Goal: Task Accomplishment & Management: Use online tool/utility

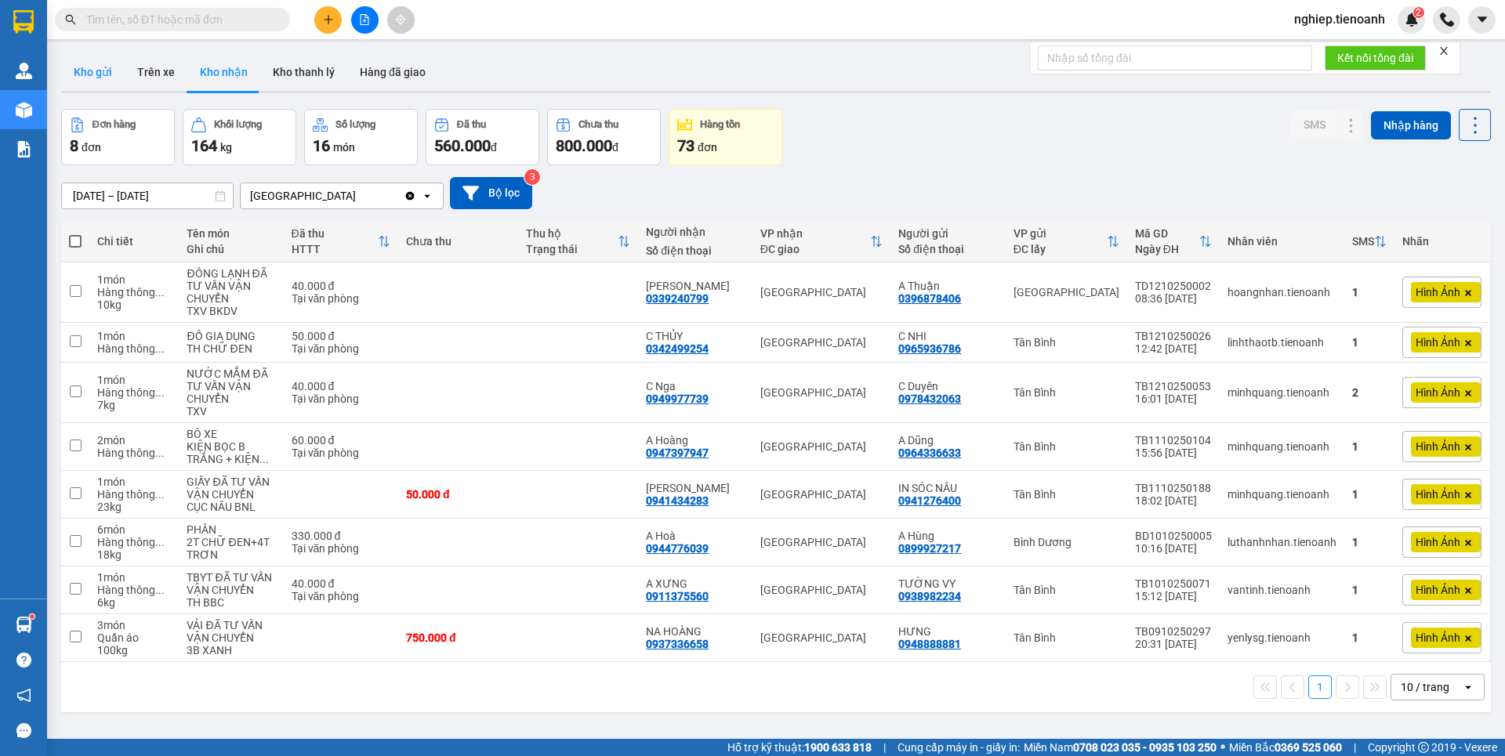
click at [103, 73] on button "Kho gửi" at bounding box center [92, 72] width 63 height 38
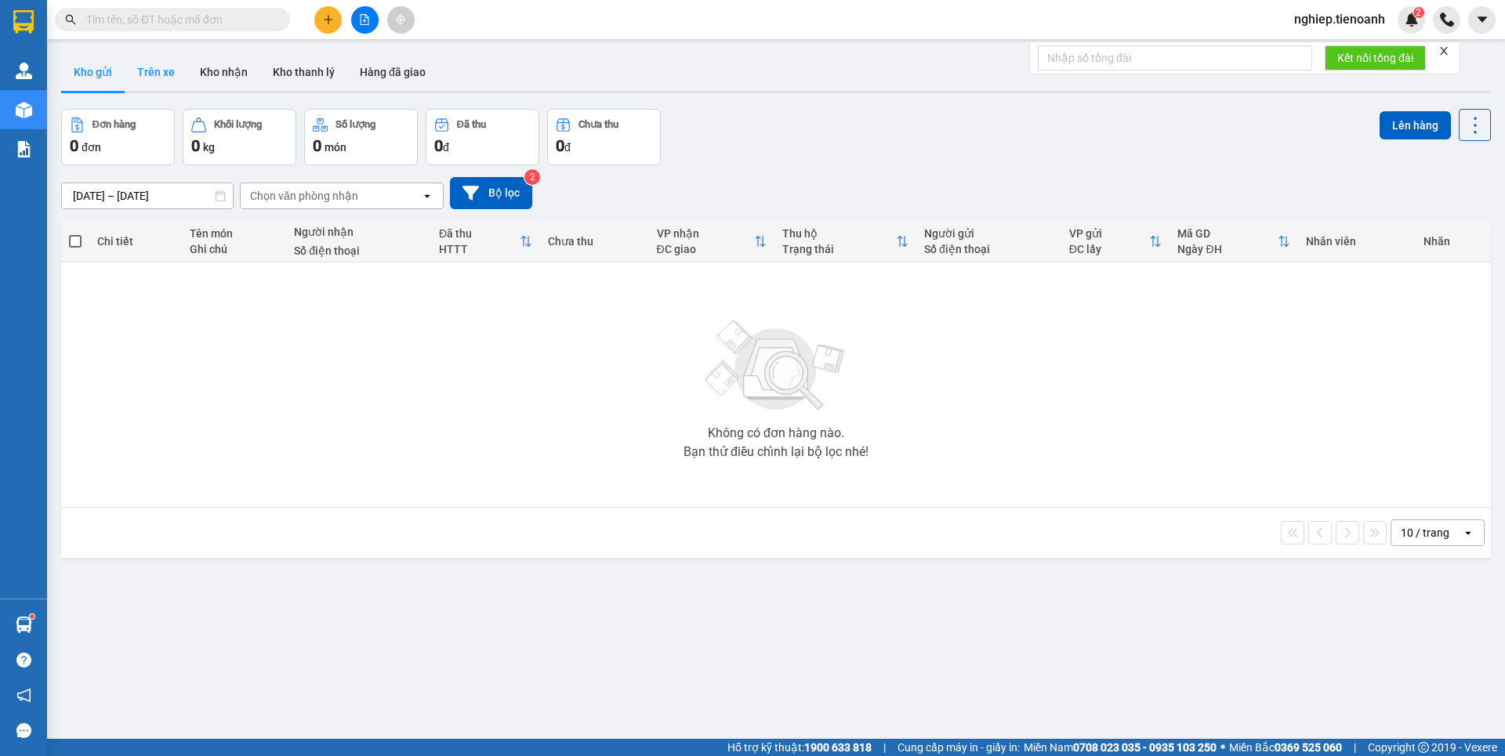
click at [148, 78] on button "Trên xe" at bounding box center [156, 72] width 63 height 38
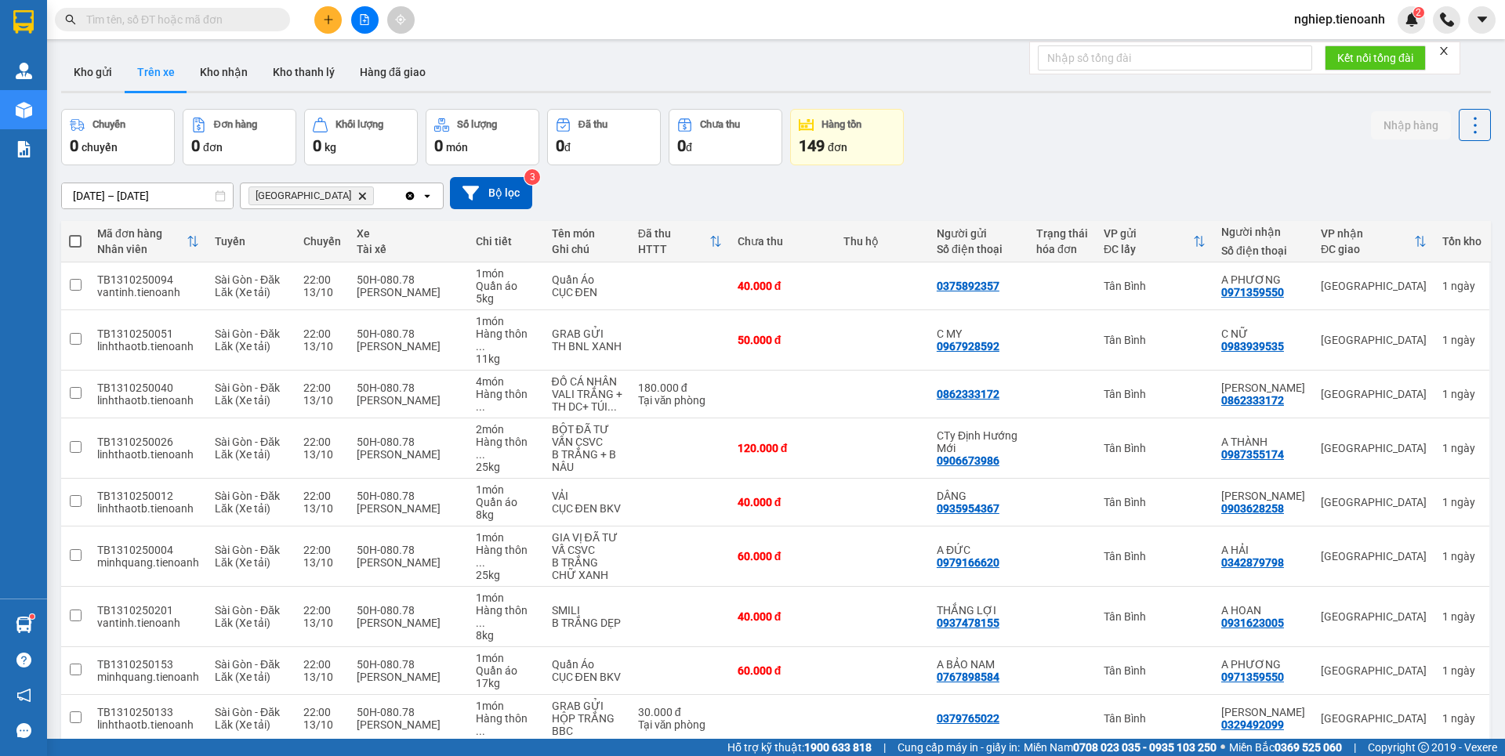
click at [357, 195] on icon "Delete" at bounding box center [361, 195] width 9 height 9
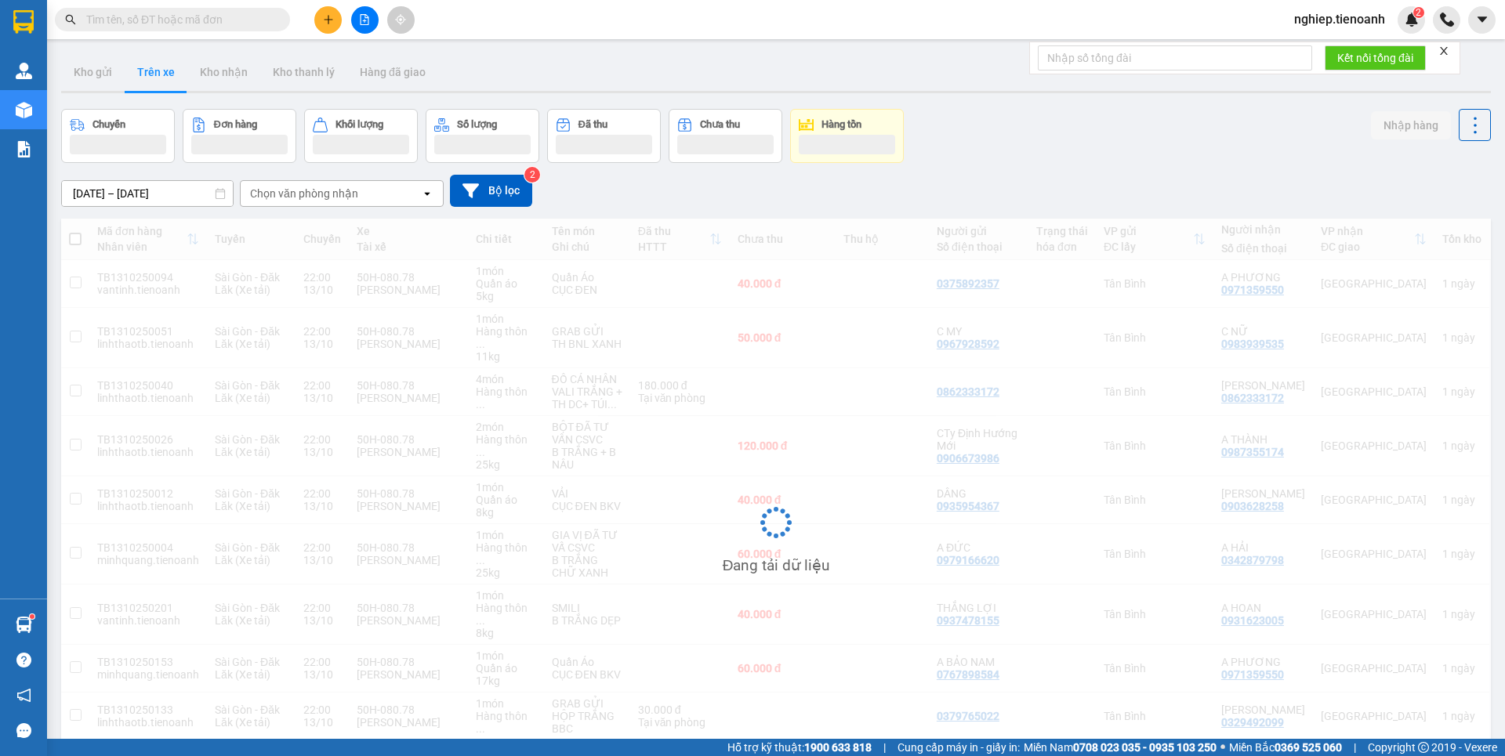
click at [276, 197] on div "Chọn văn phòng nhận" at bounding box center [304, 194] width 108 height 16
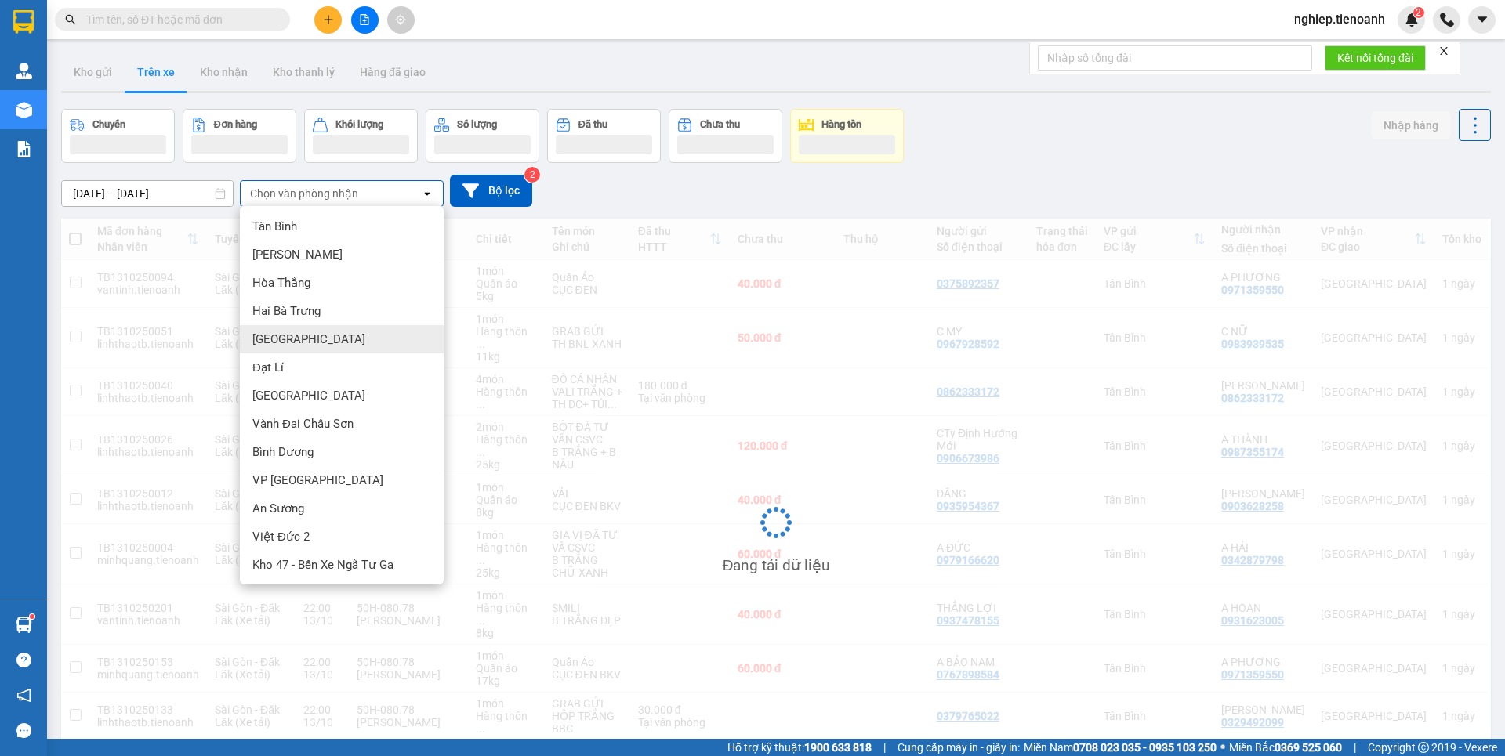
click at [294, 340] on span "[GEOGRAPHIC_DATA]" at bounding box center [308, 339] width 113 height 16
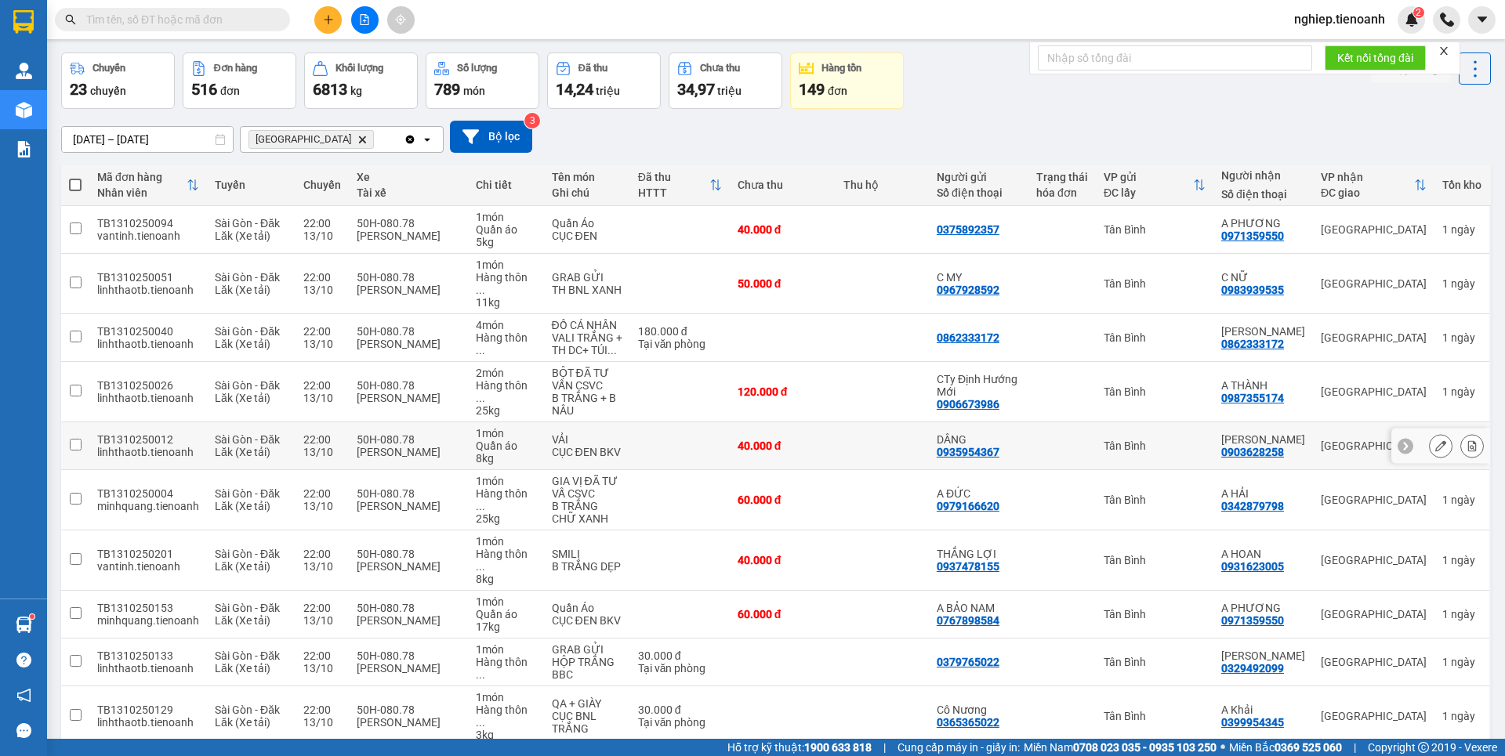
scroll to position [91, 0]
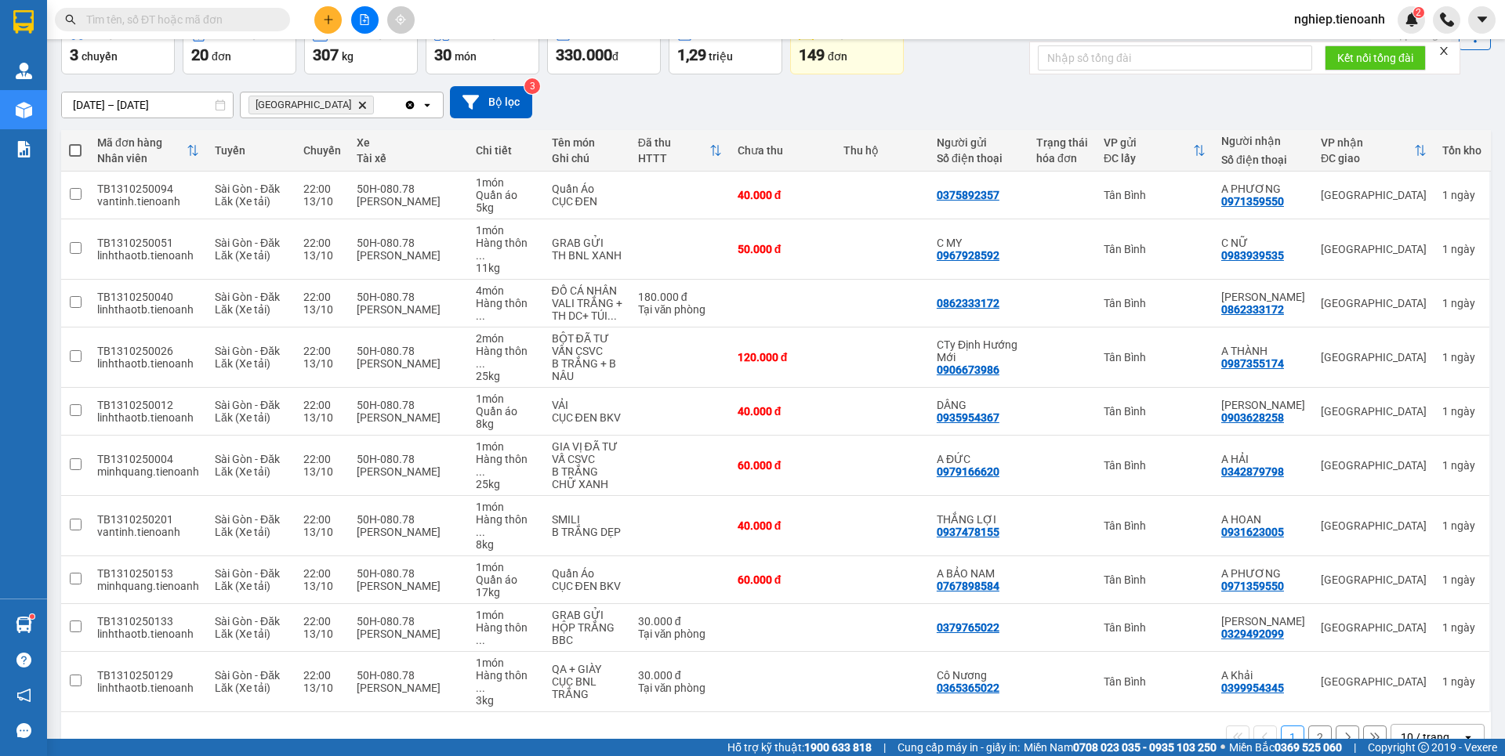
click at [1308, 726] on button "2" at bounding box center [1320, 738] width 24 height 24
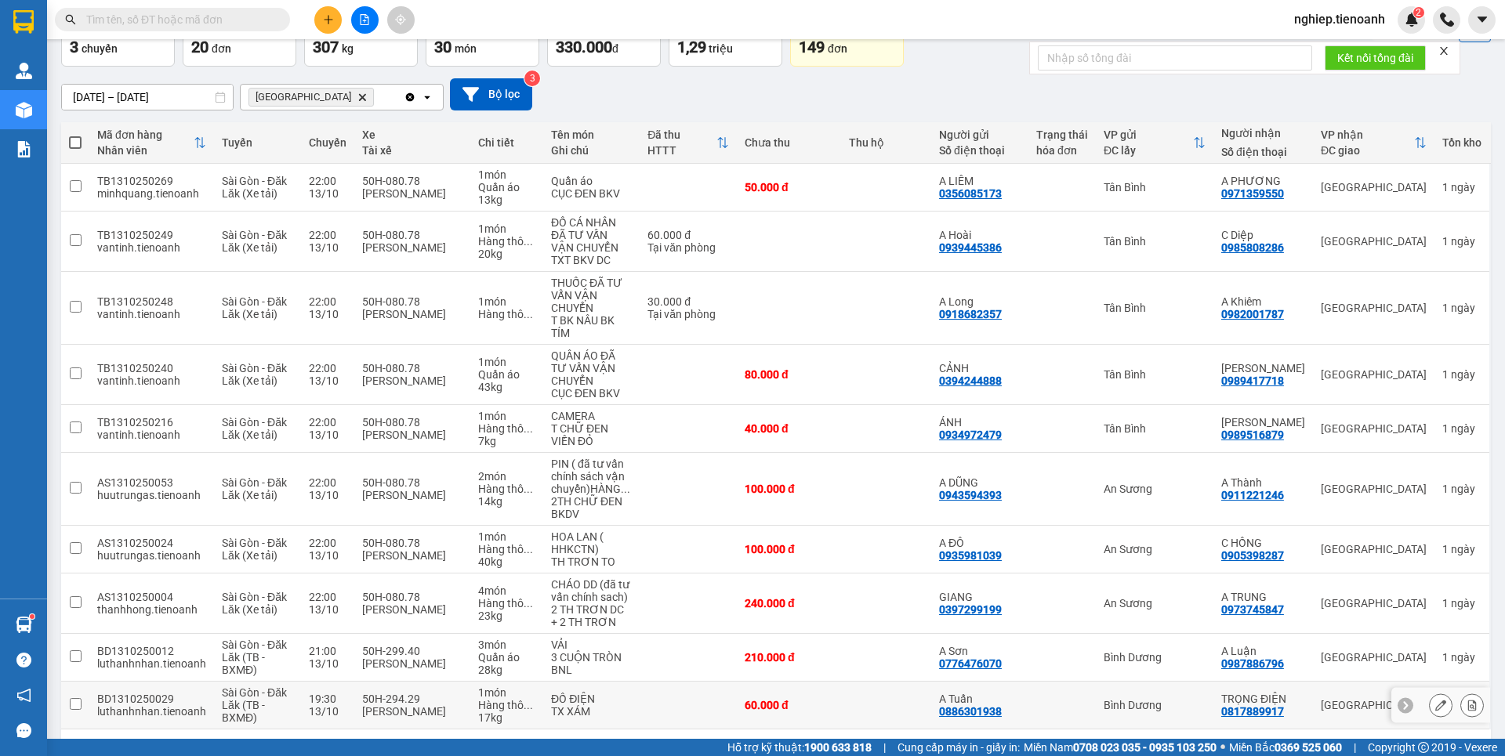
scroll to position [154, 0]
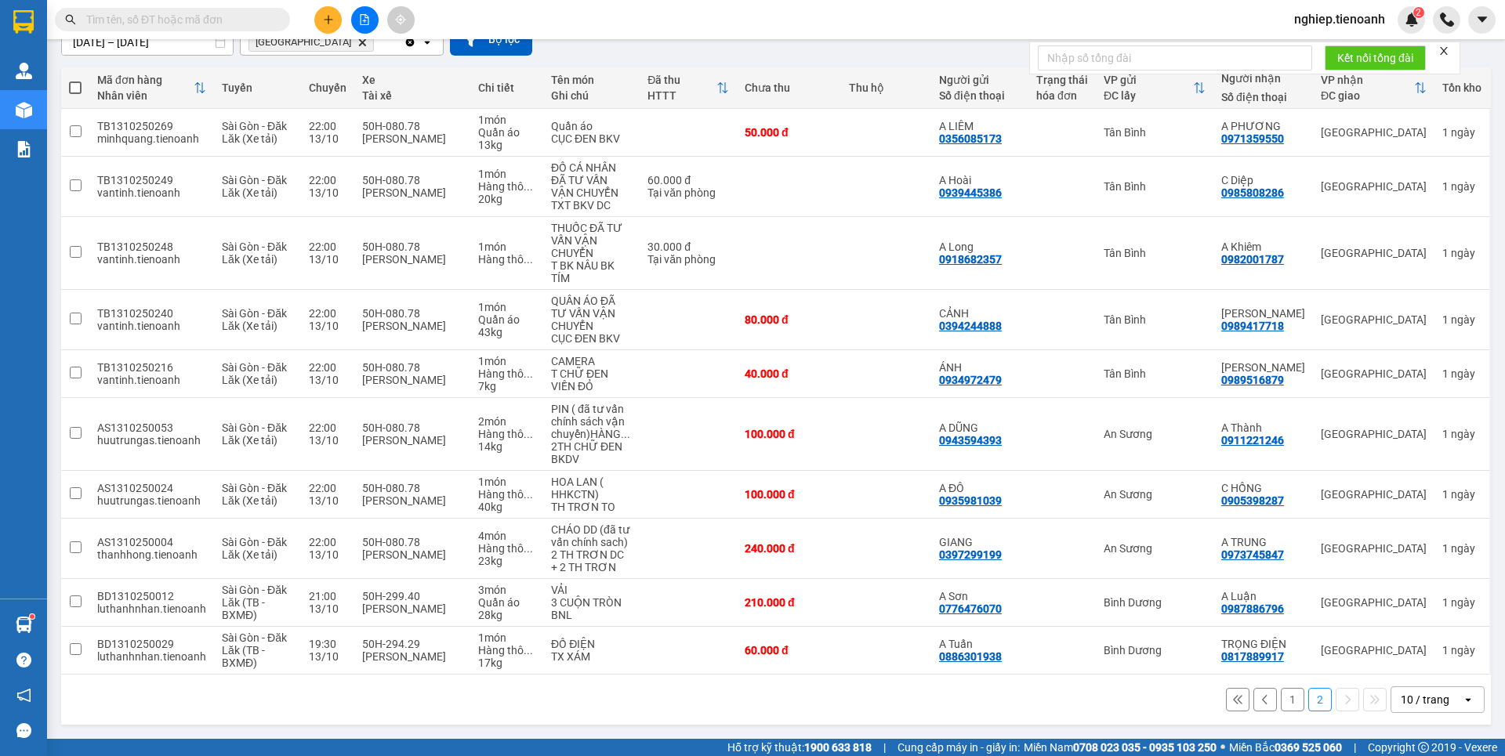
click at [1282, 696] on button "1" at bounding box center [1292, 700] width 24 height 24
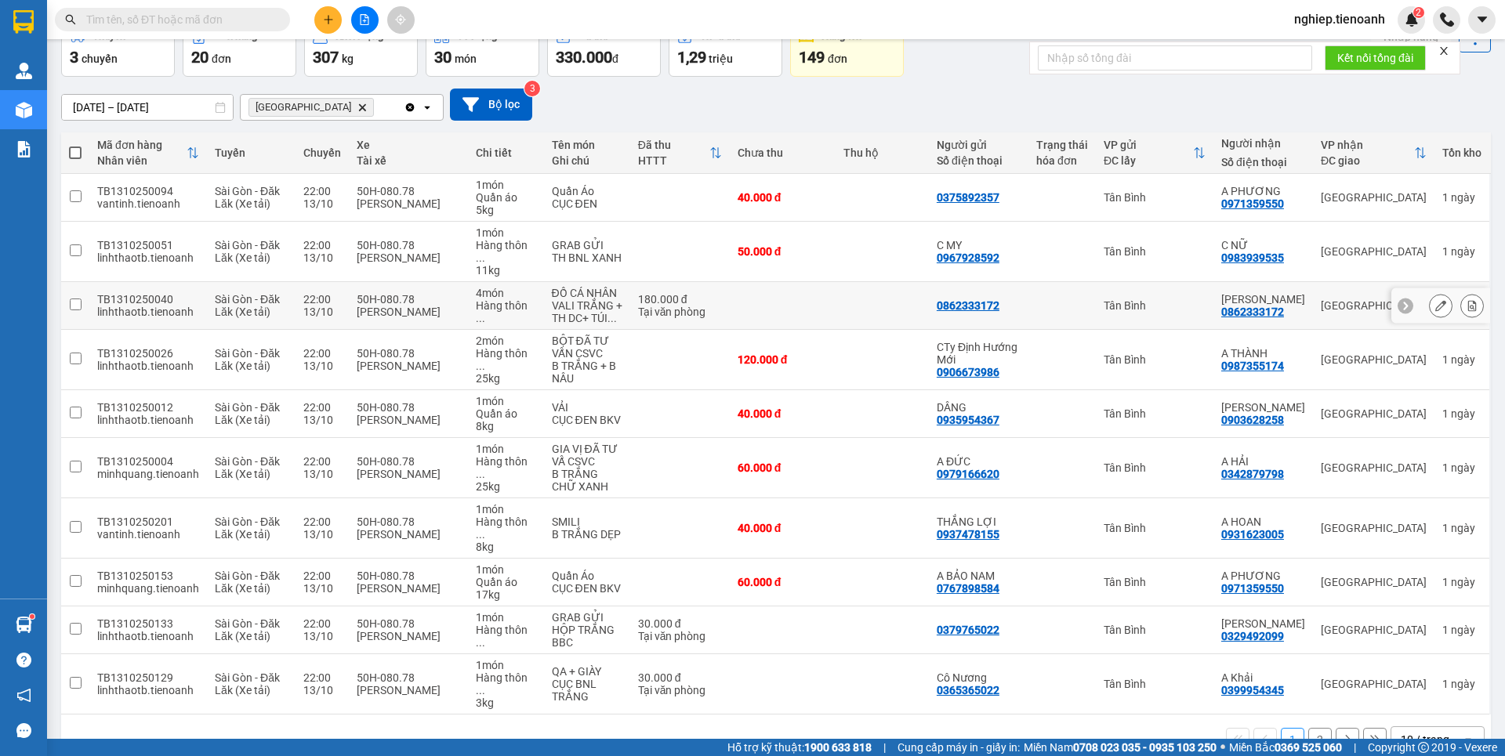
scroll to position [91, 0]
